Goal: Task Accomplishment & Management: Manage account settings

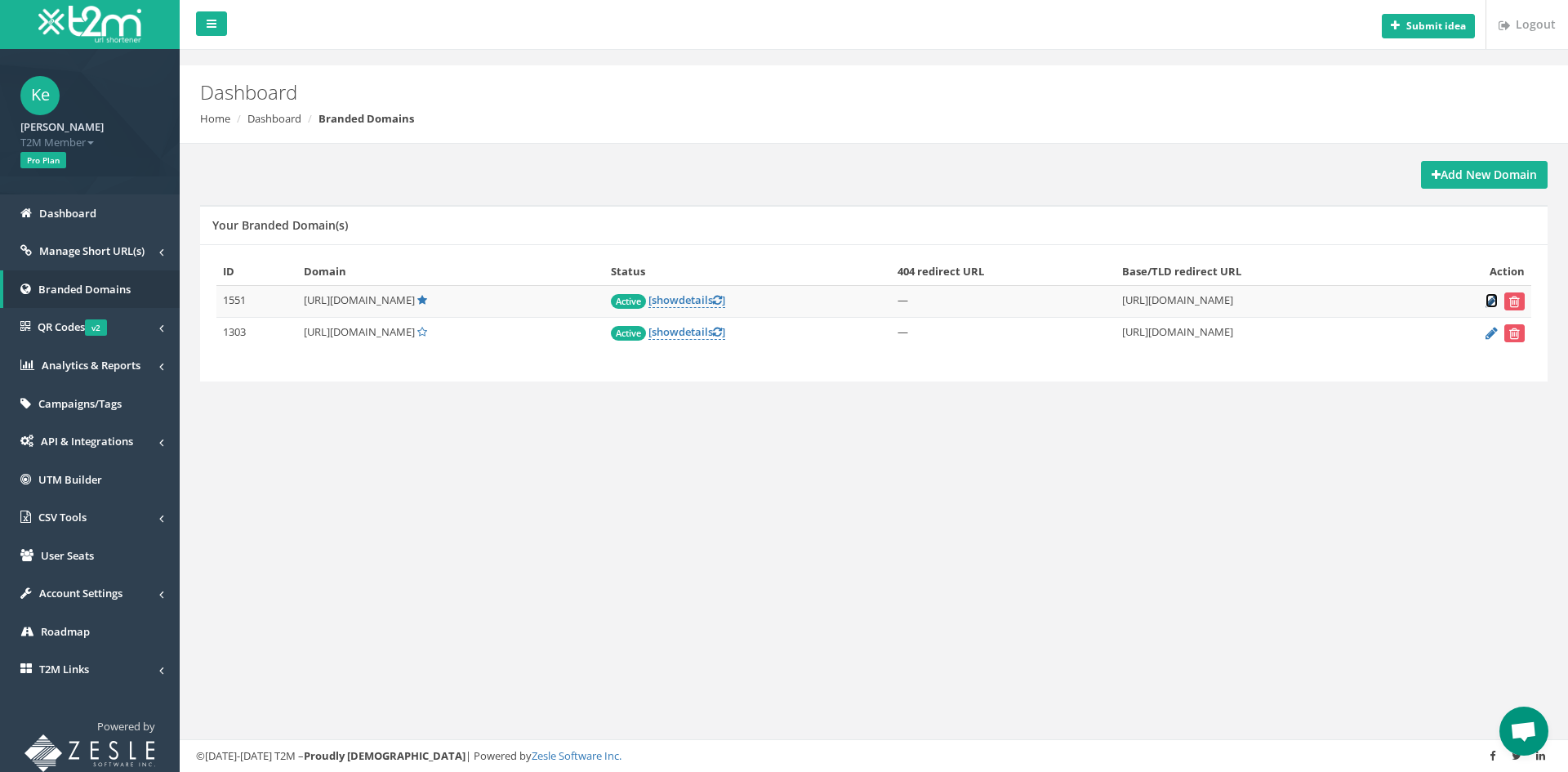
click at [1491, 296] on icon at bounding box center [1491, 301] width 12 height 10
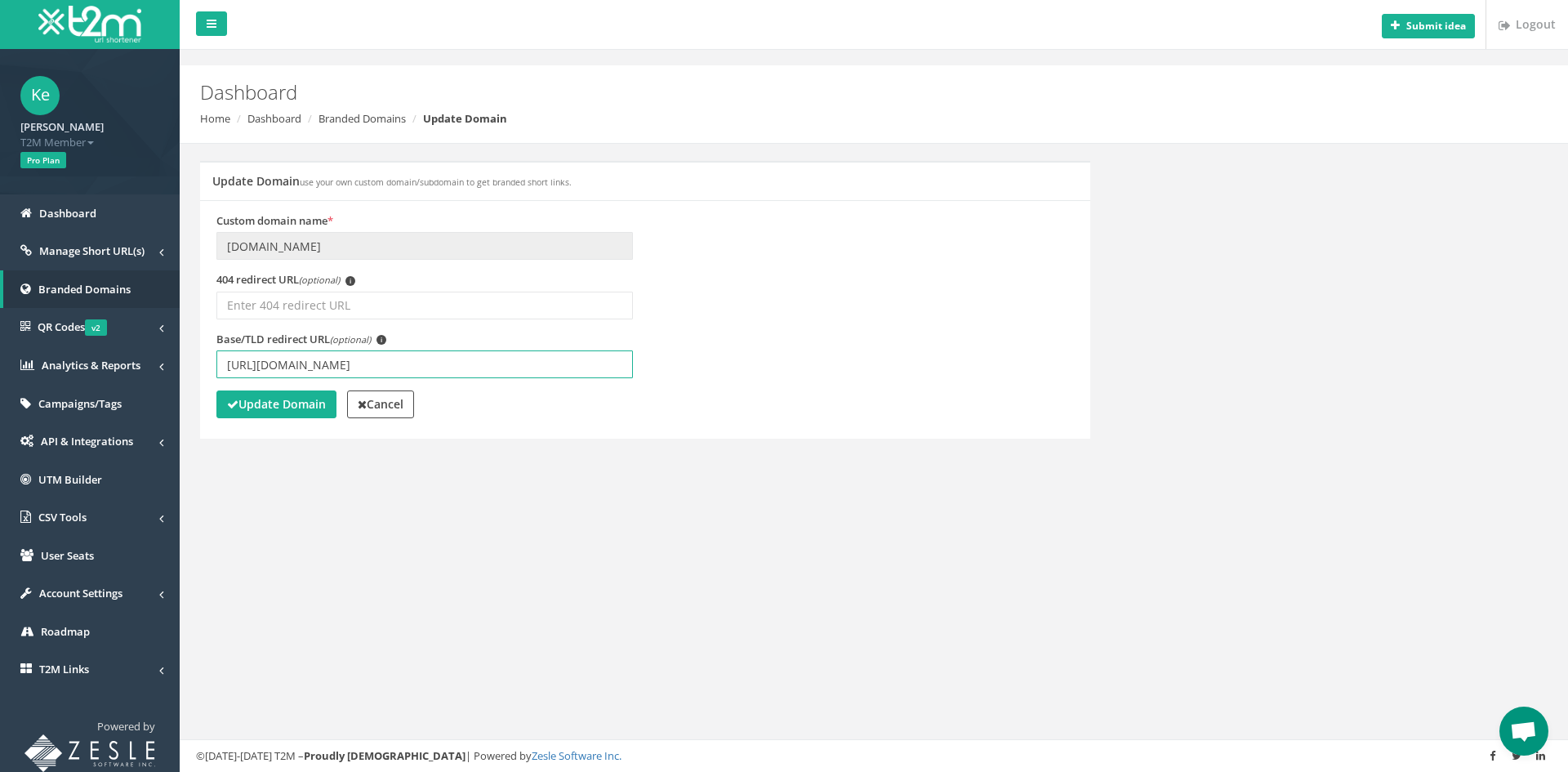
click at [369, 369] on input "[URL][DOMAIN_NAME]" at bounding box center [424, 364] width 417 height 28
type input "https://www.betmarino871.com/tr/"
click at [262, 396] on strong "Update Domain" at bounding box center [277, 404] width 99 height 16
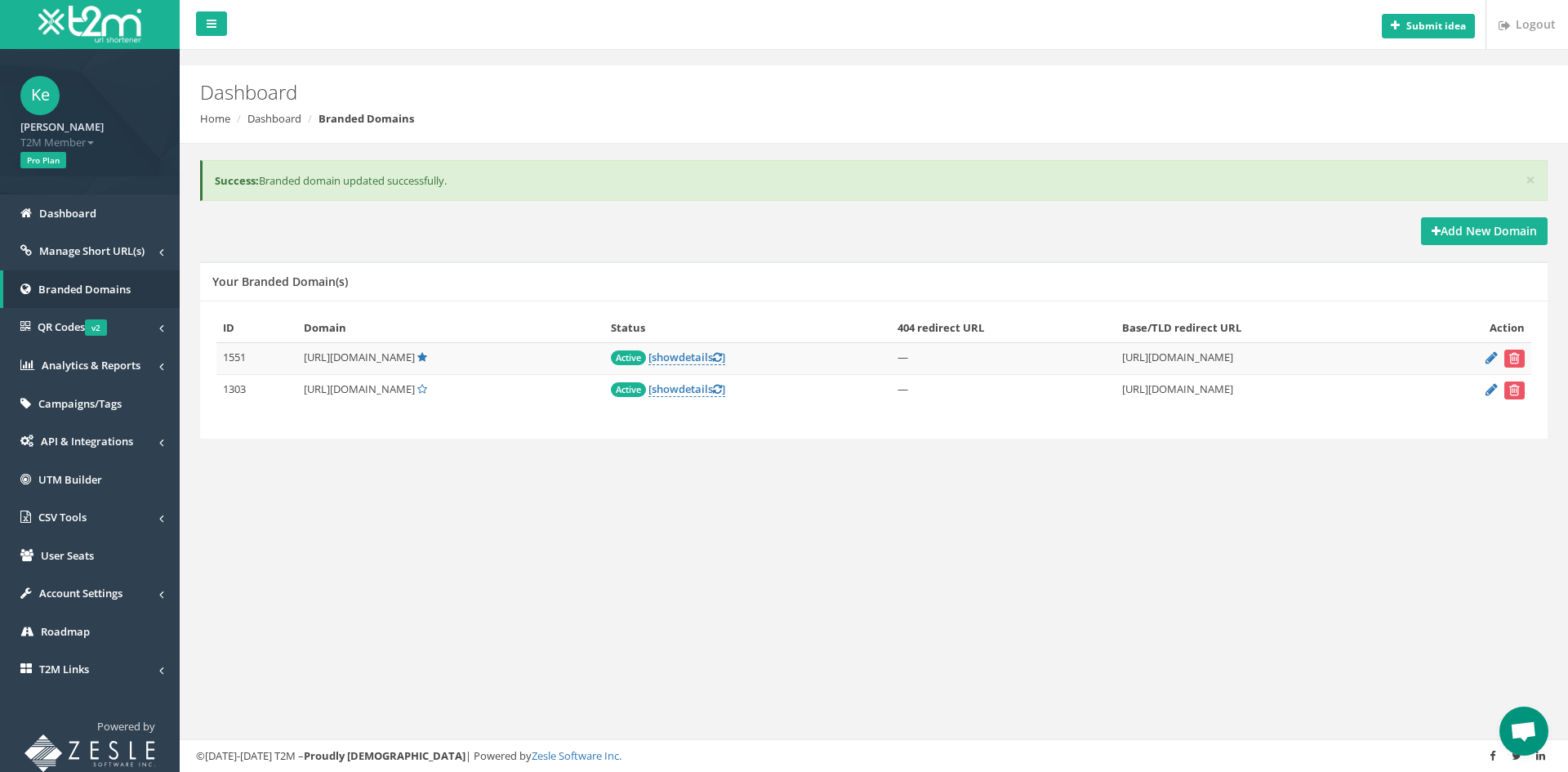
drag, startPoint x: 547, startPoint y: 494, endPoint x: 561, endPoint y: 485, distance: 16.6
click at [548, 494] on div "Submit idea Logout Dashboard Home Dashboard Branded Domains × Success: Branded …" at bounding box center [874, 386] width 1389 height 772
click at [1477, 433] on div "ID Domain Status 404 redirect URL Base/TLD redirect URL Action 1551 https://bmr…" at bounding box center [874, 369] width 1348 height 138
click at [1484, 392] on form at bounding box center [1472, 390] width 104 height 18
click at [1489, 390] on icon at bounding box center [1491, 389] width 12 height 10
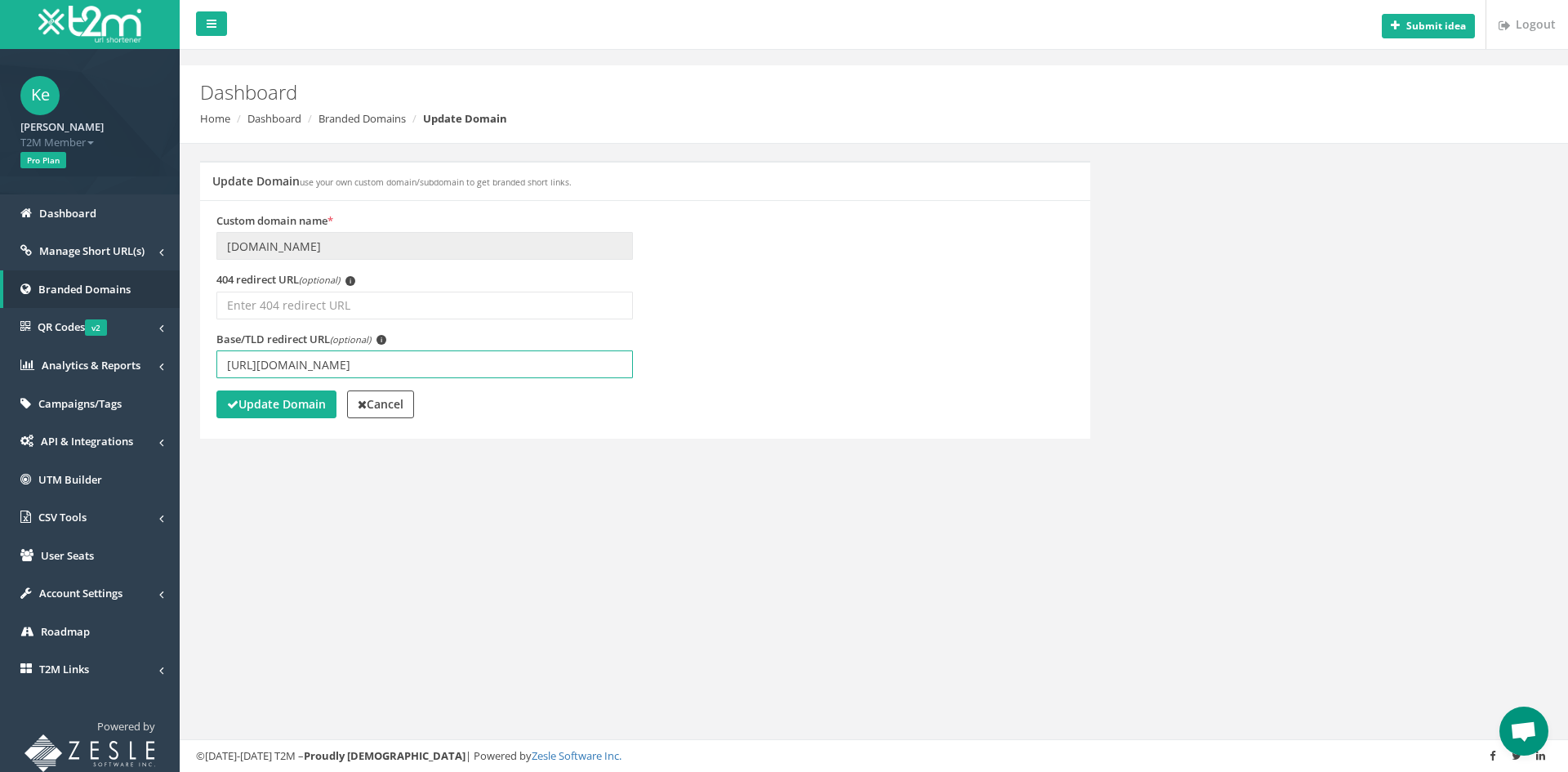
click at [370, 366] on input "[URL][DOMAIN_NAME]" at bounding box center [424, 364] width 417 height 28
type input "[URL][DOMAIN_NAME]"
click at [299, 405] on strong "Update Domain" at bounding box center [277, 404] width 99 height 16
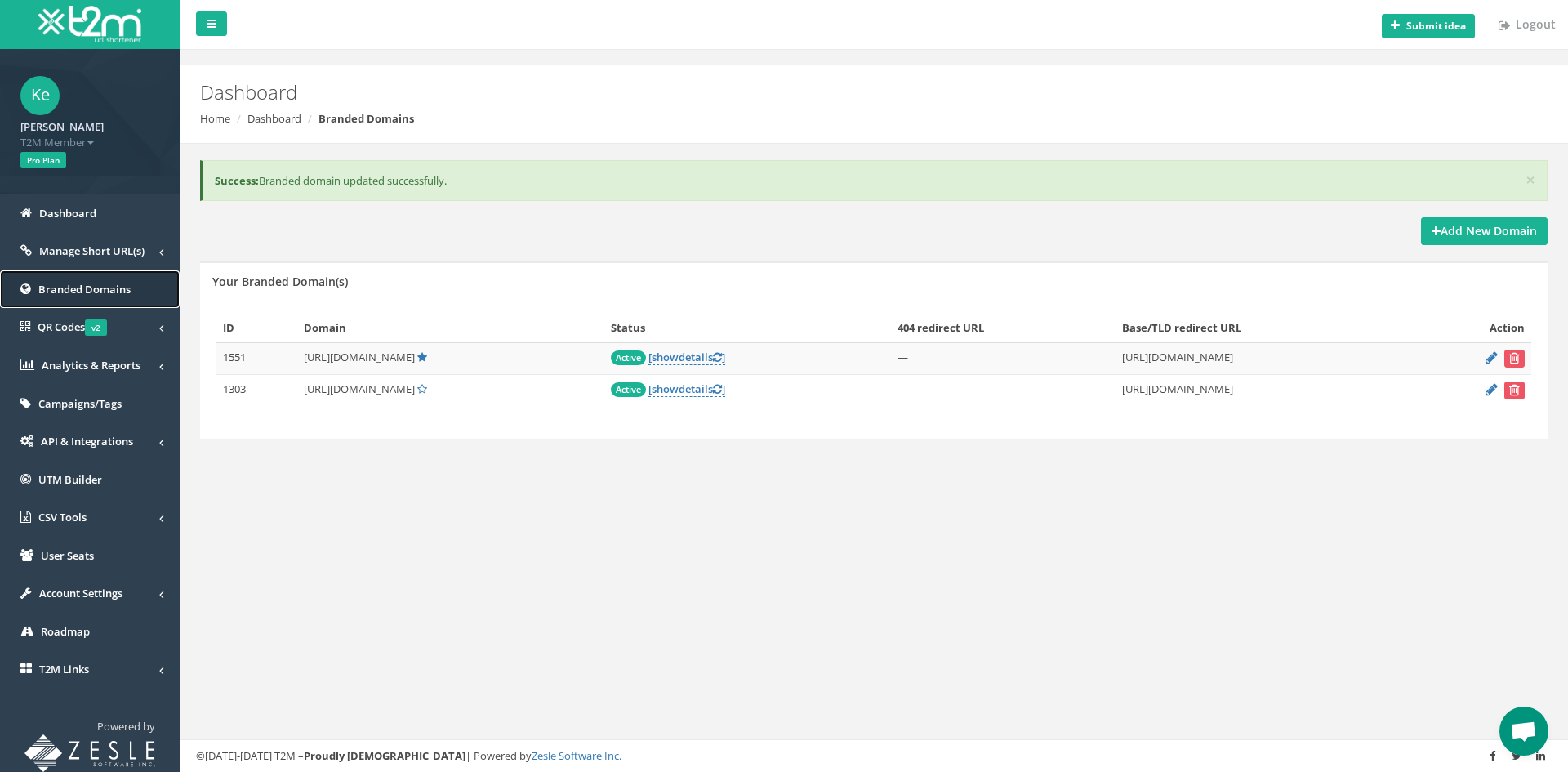
click at [54, 282] on span "Branded Domains" at bounding box center [84, 289] width 92 height 15
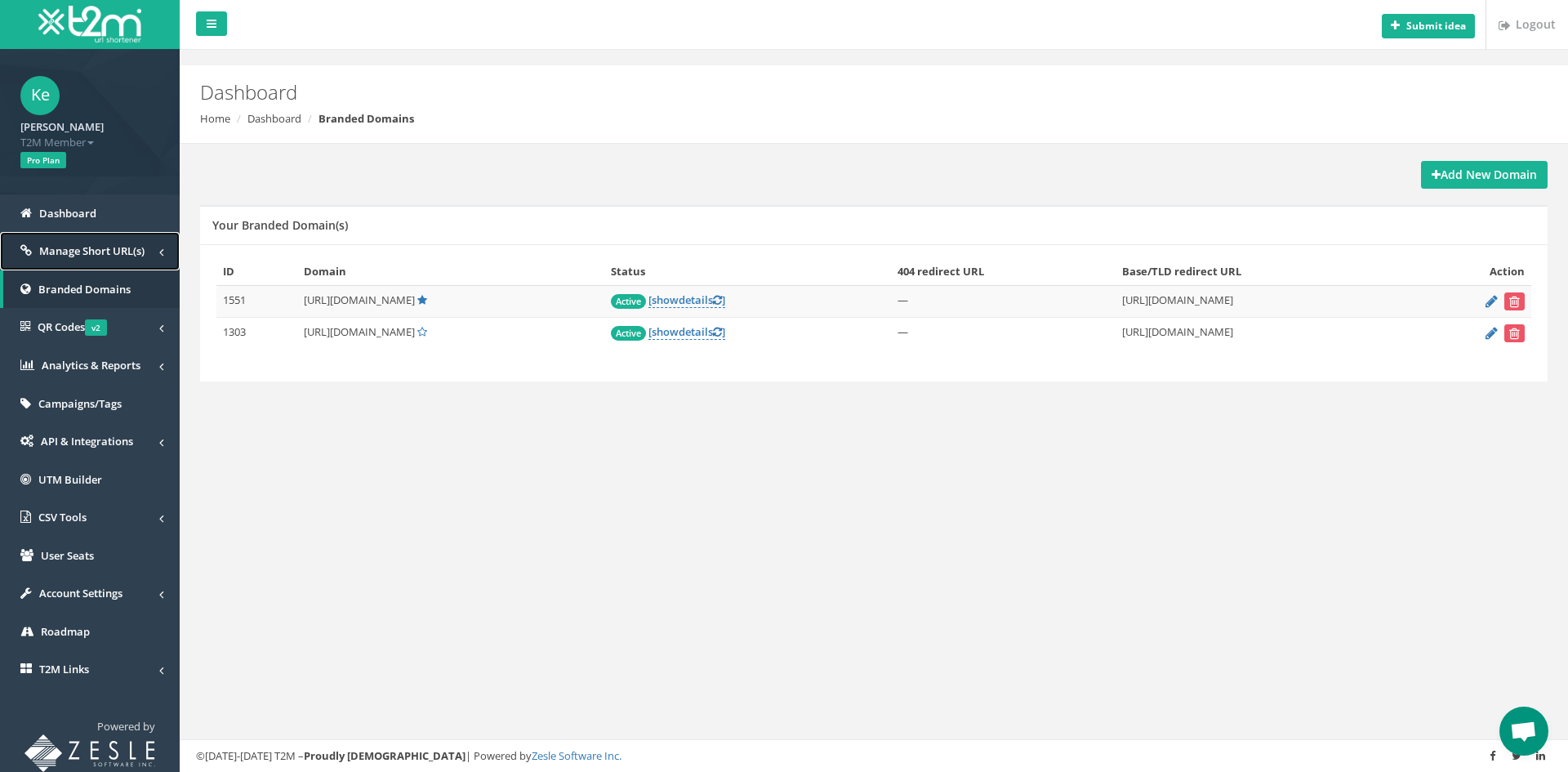
click at [87, 252] on span "Manage Short URL(s)" at bounding box center [91, 250] width 105 height 15
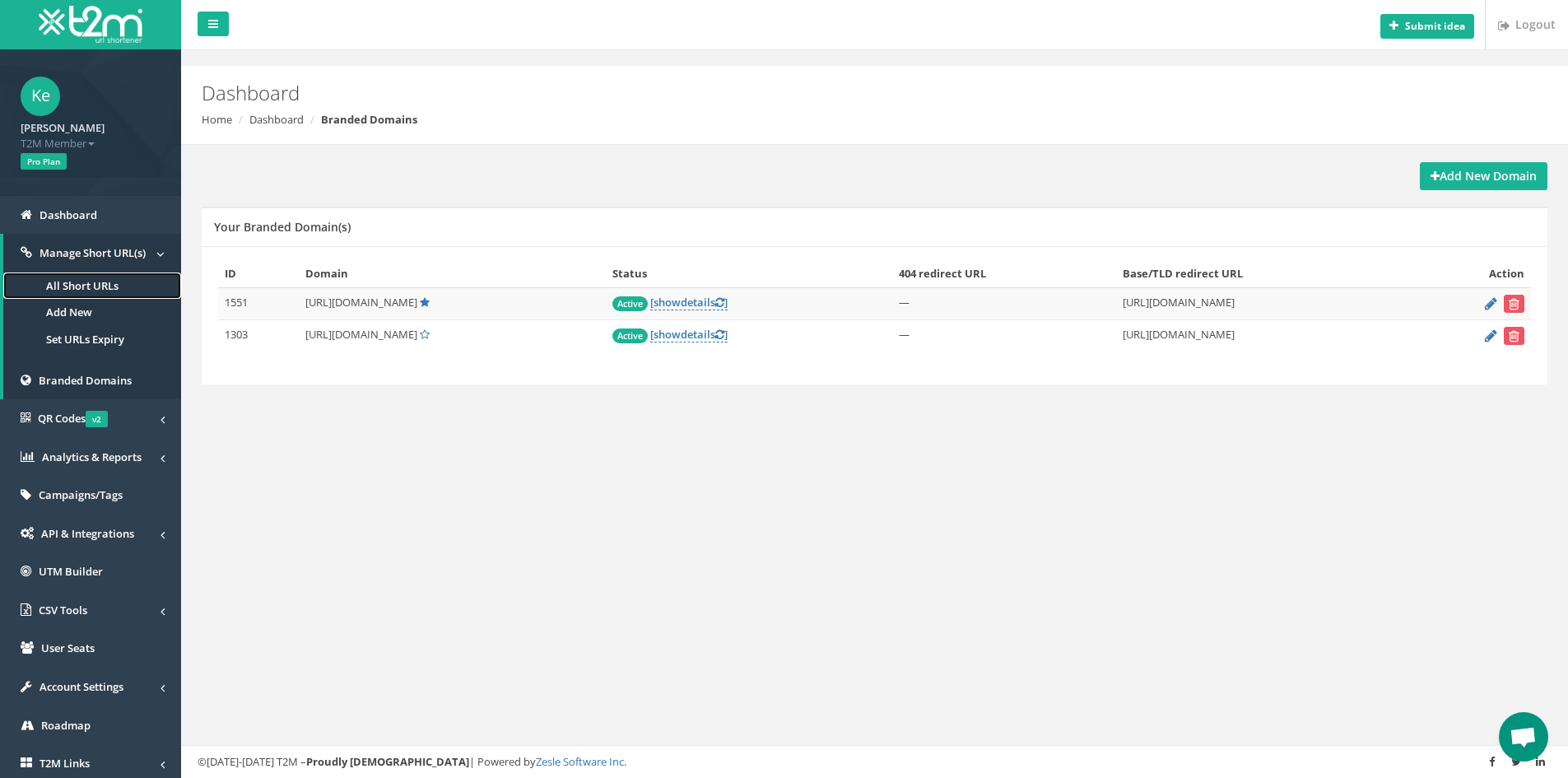
click at [102, 294] on link "All Short URLs" at bounding box center [92, 286] width 178 height 27
